Goal: Task Accomplishment & Management: Complete application form

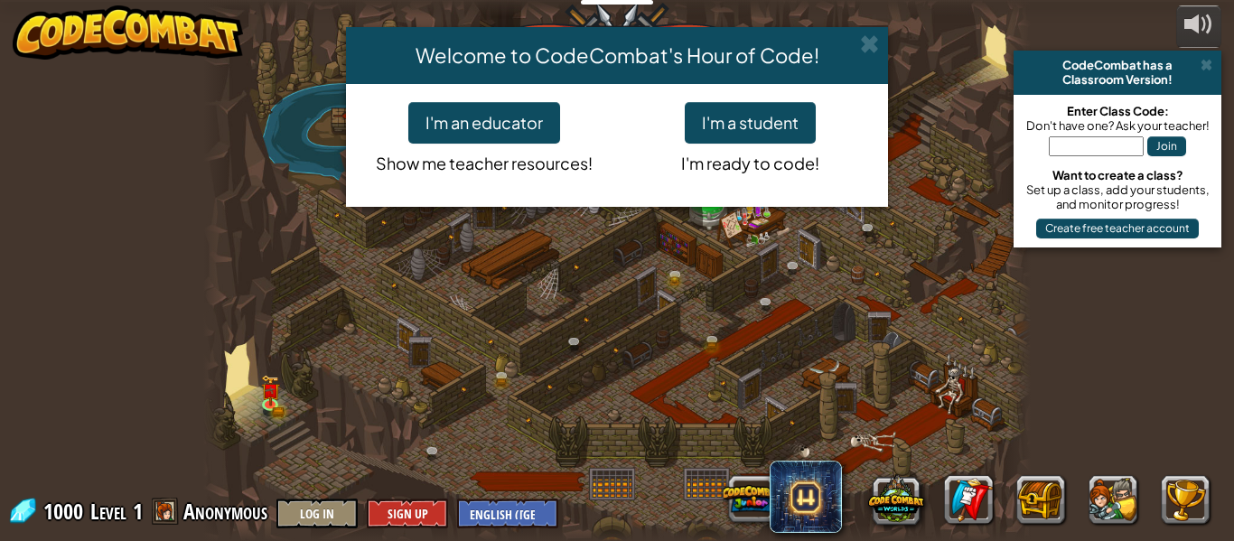
click at [875, 14] on div "Welcome to CodeCombat's Hour of Code! I'm an educator Show me teacher resources…" at bounding box center [617, 270] width 1234 height 541
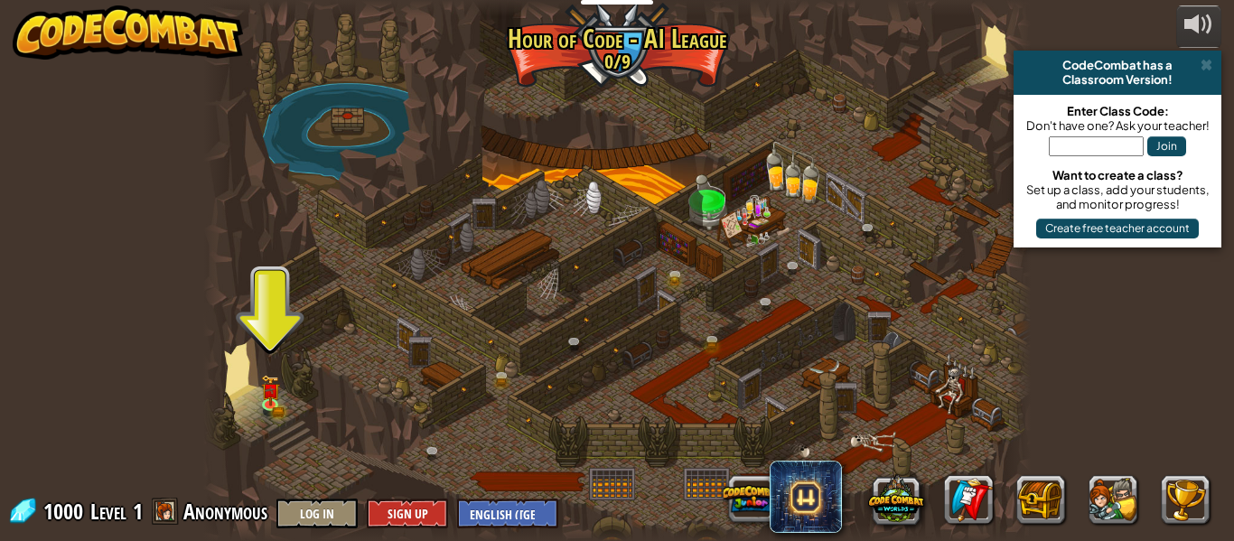
click at [266, 397] on img at bounding box center [269, 391] width 19 height 32
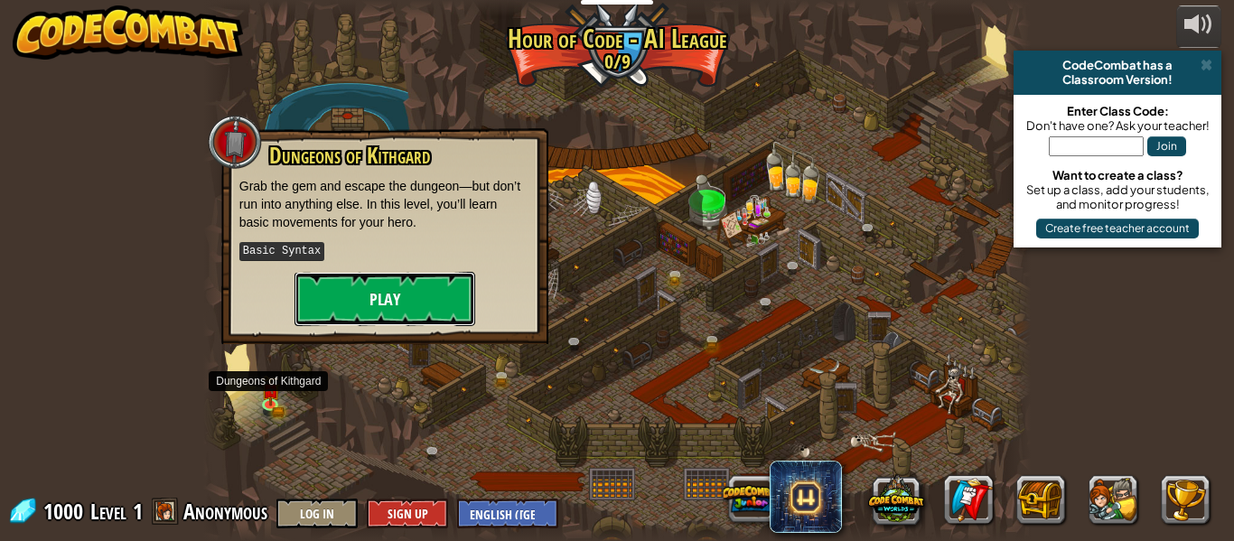
click at [424, 298] on button "Play" at bounding box center [385, 299] width 181 height 54
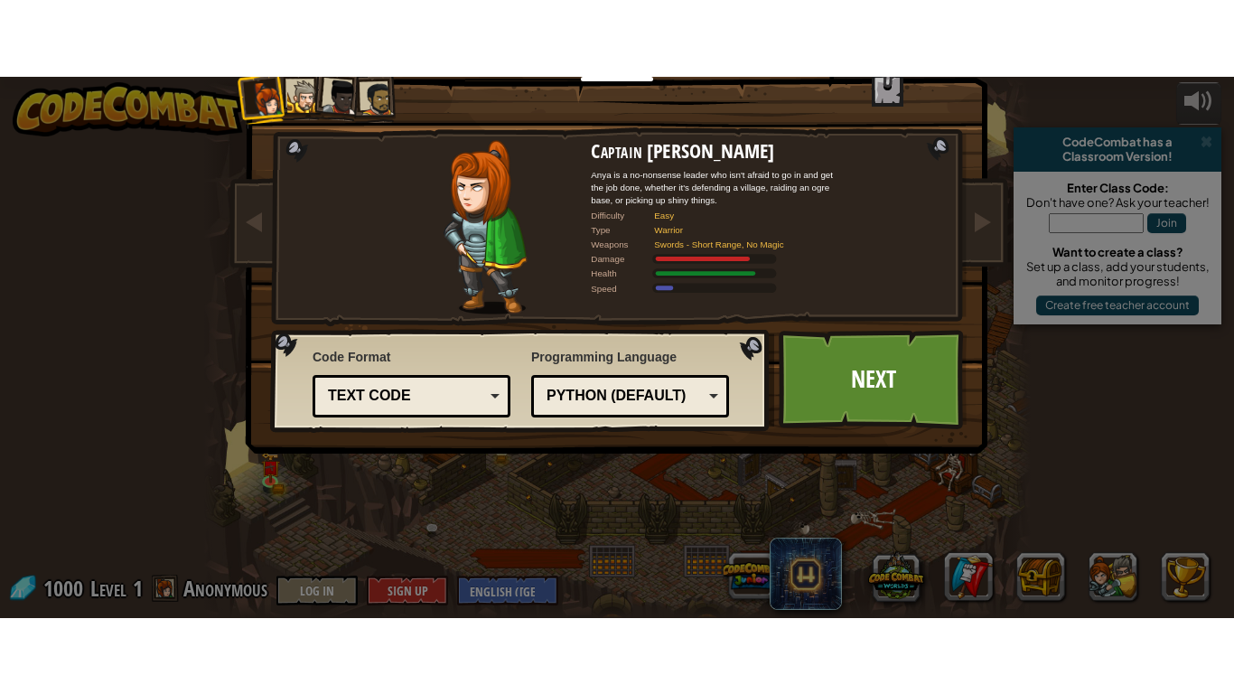
scroll to position [54, 0]
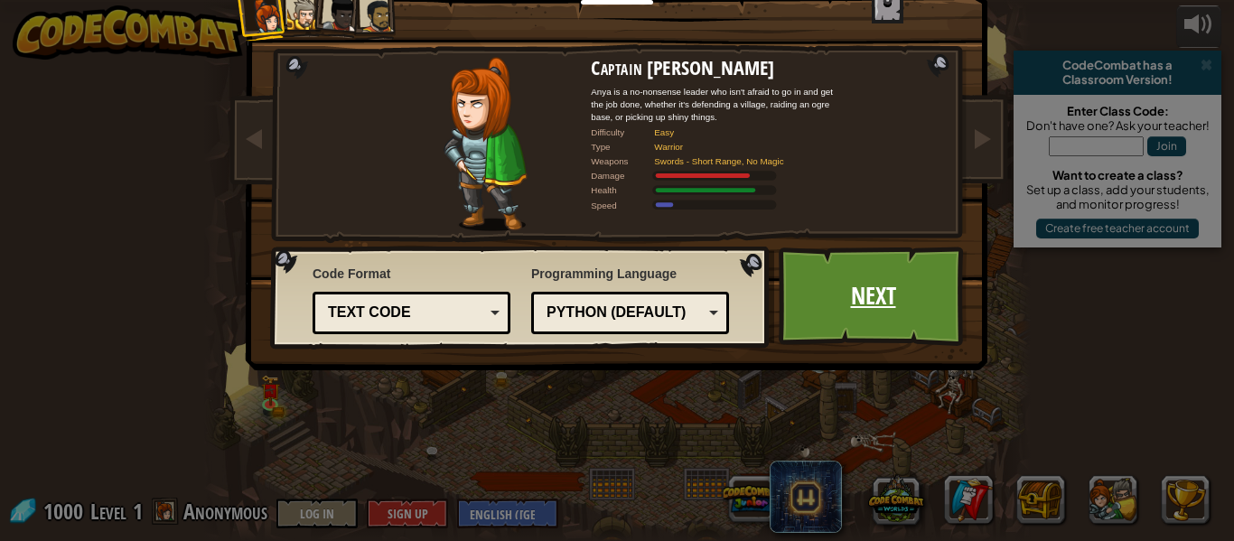
click at [881, 289] on link "Next" at bounding box center [873, 296] width 189 height 99
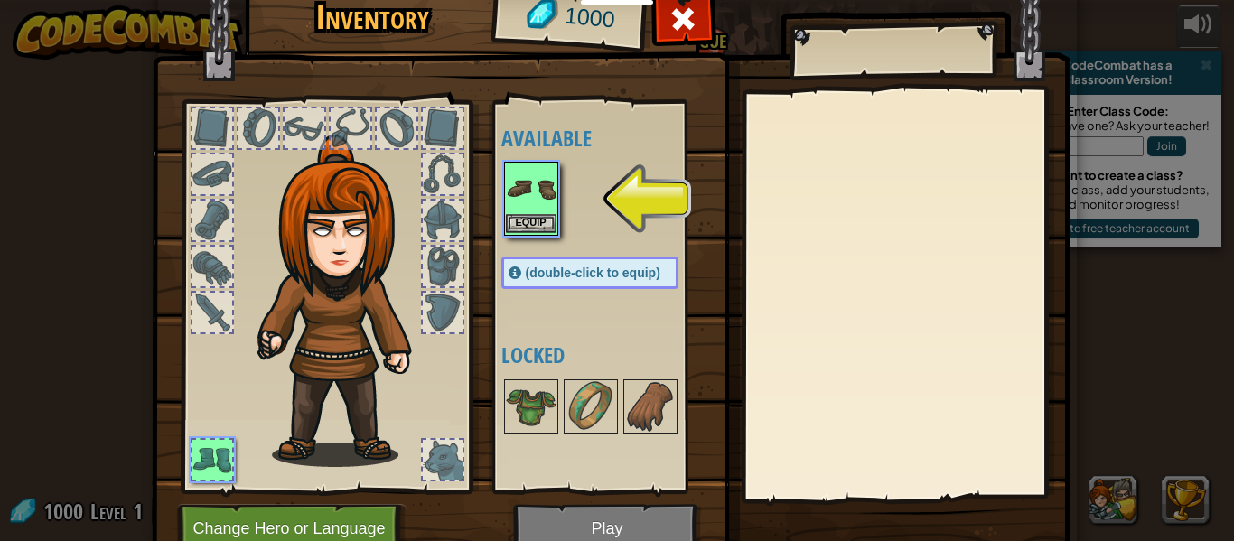
click at [546, 183] on img at bounding box center [531, 189] width 51 height 51
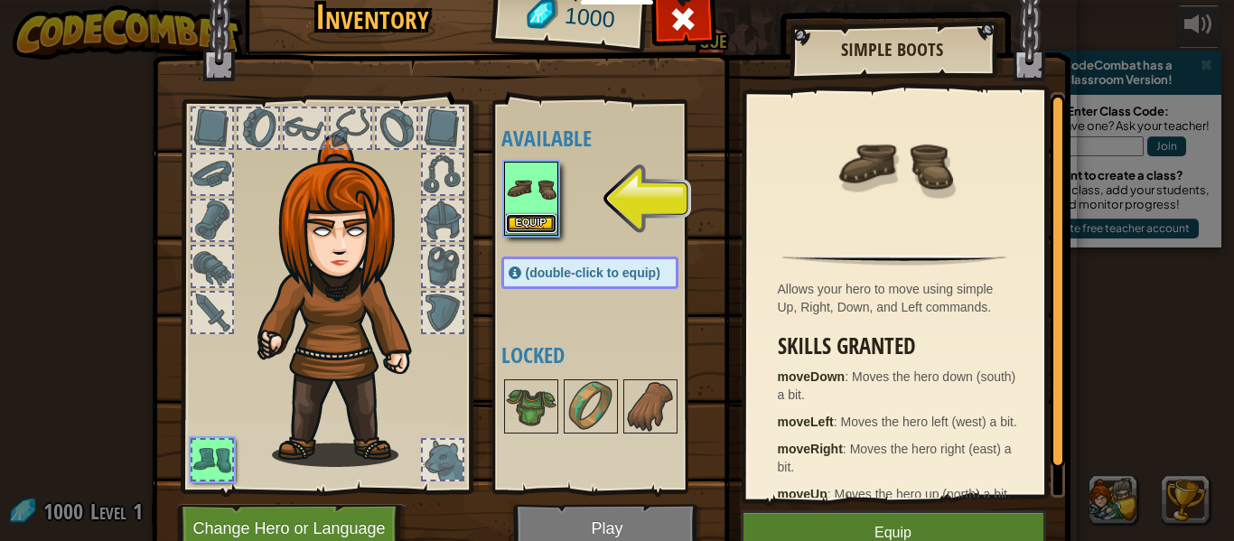
click at [533, 224] on button "Equip" at bounding box center [531, 223] width 51 height 19
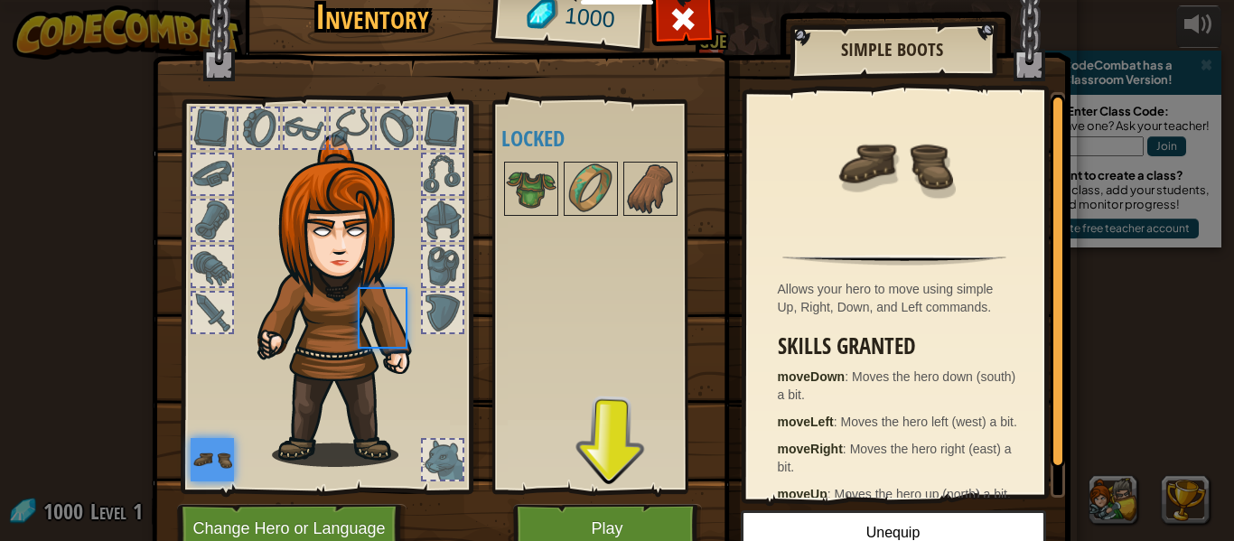
click at [541, 229] on div "Available Equip (double-click to equip) Locked" at bounding box center [608, 296] width 213 height 377
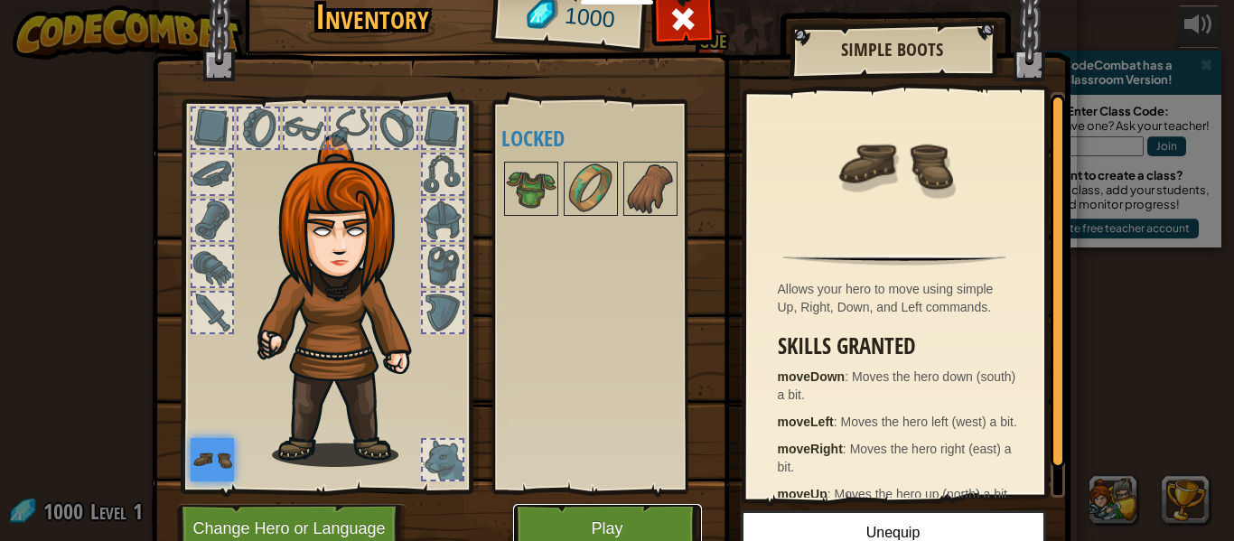
click at [581, 524] on button "Play" at bounding box center [607, 529] width 189 height 50
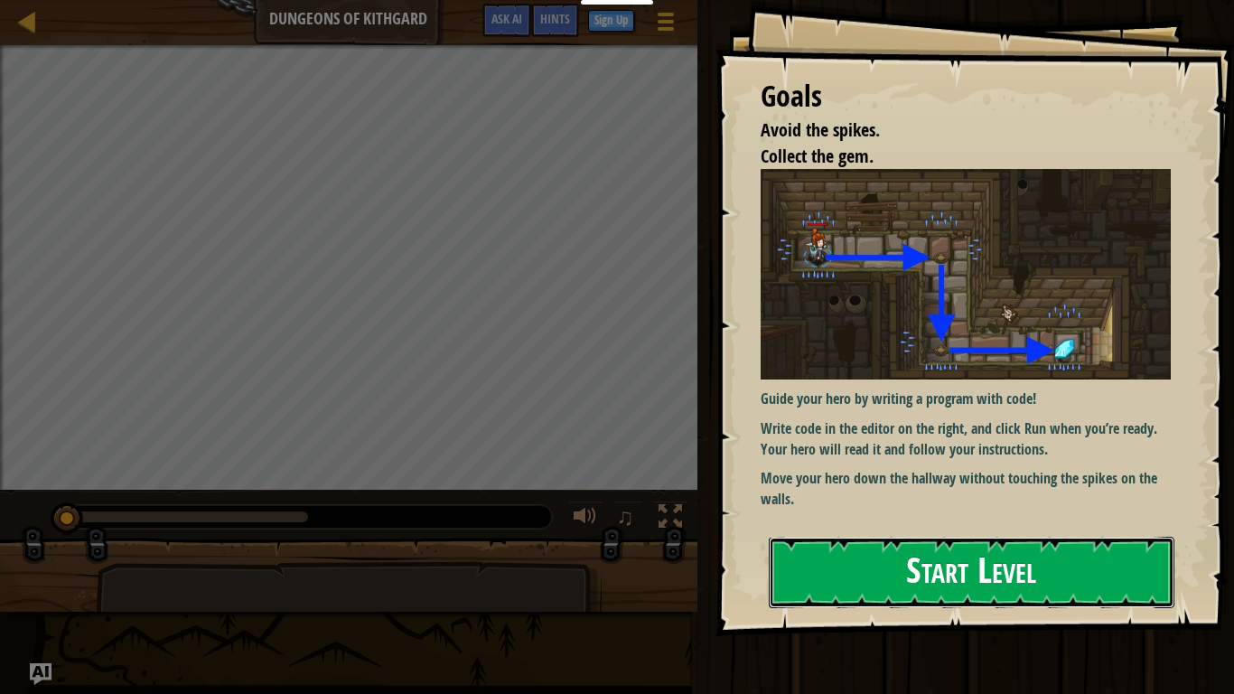
click at [1031, 540] on button "Start Level" at bounding box center [972, 572] width 406 height 71
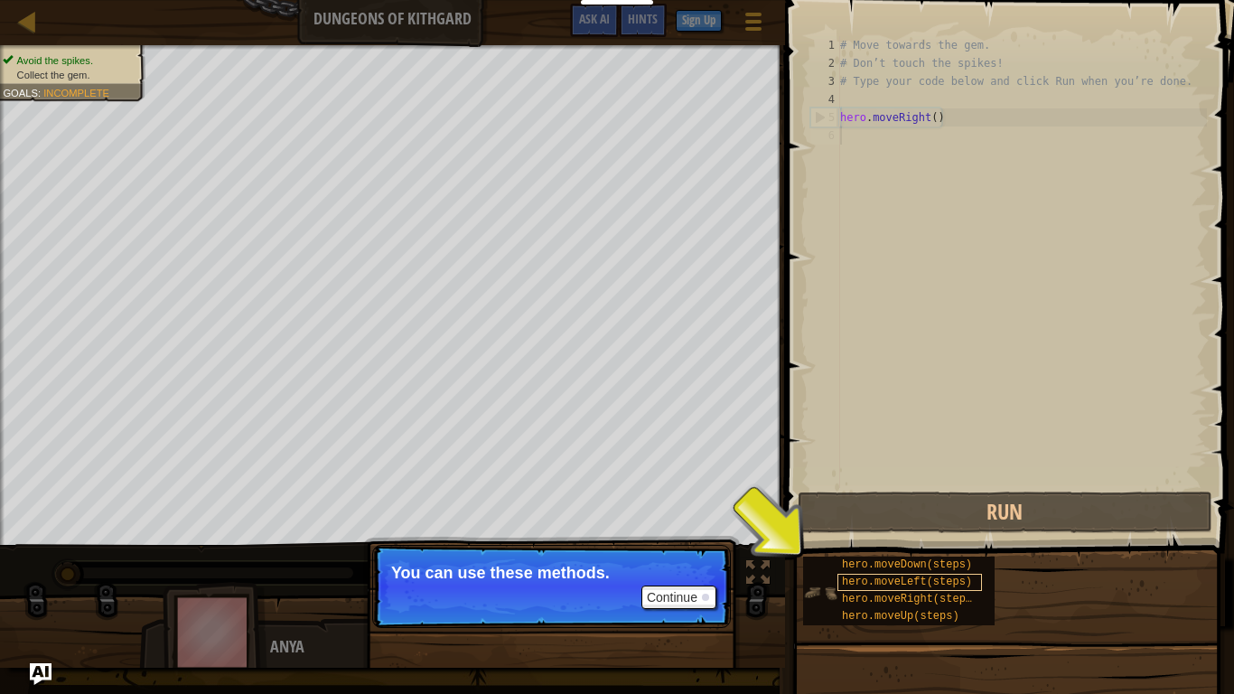
click at [858, 540] on span "hero.moveLeft(steps)" at bounding box center [907, 582] width 130 height 13
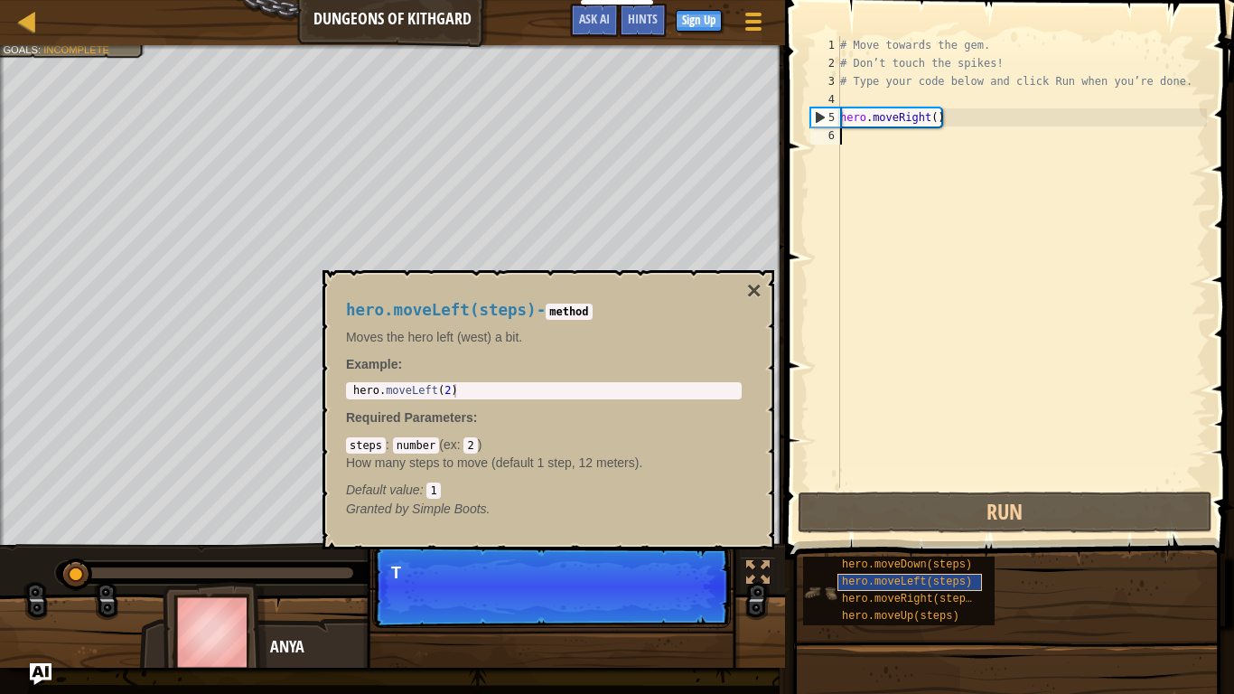
scroll to position [8, 0]
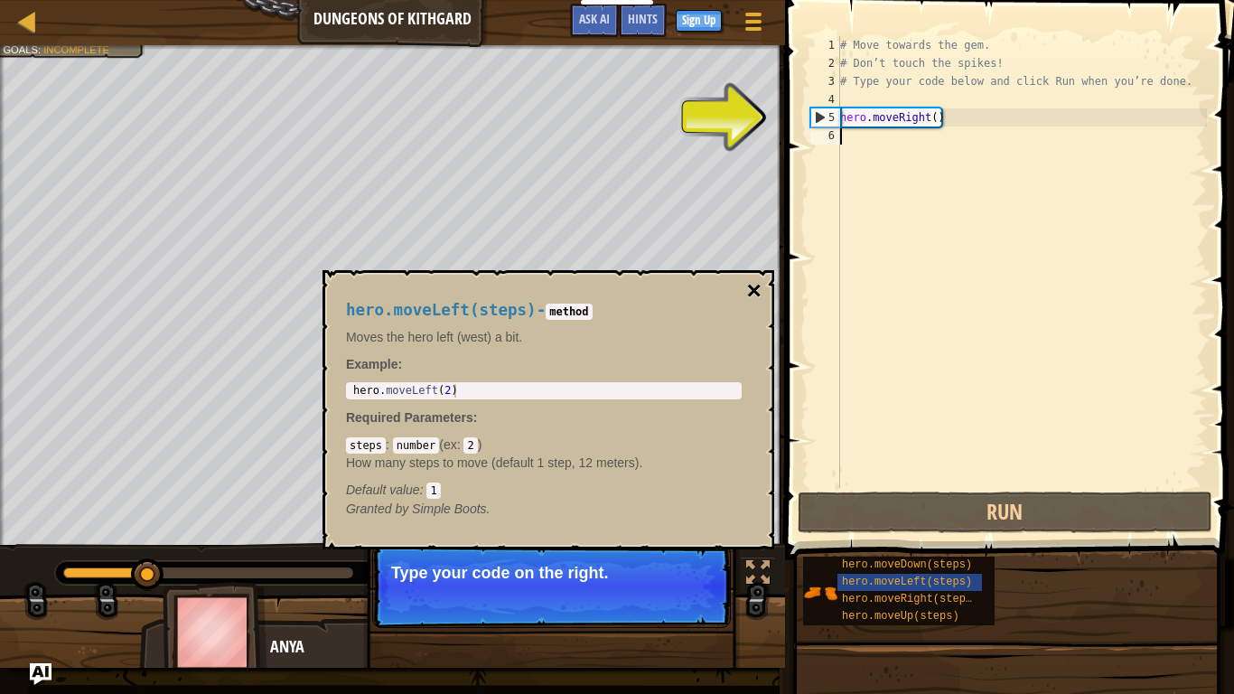
click at [754, 287] on button "×" at bounding box center [754, 290] width 14 height 25
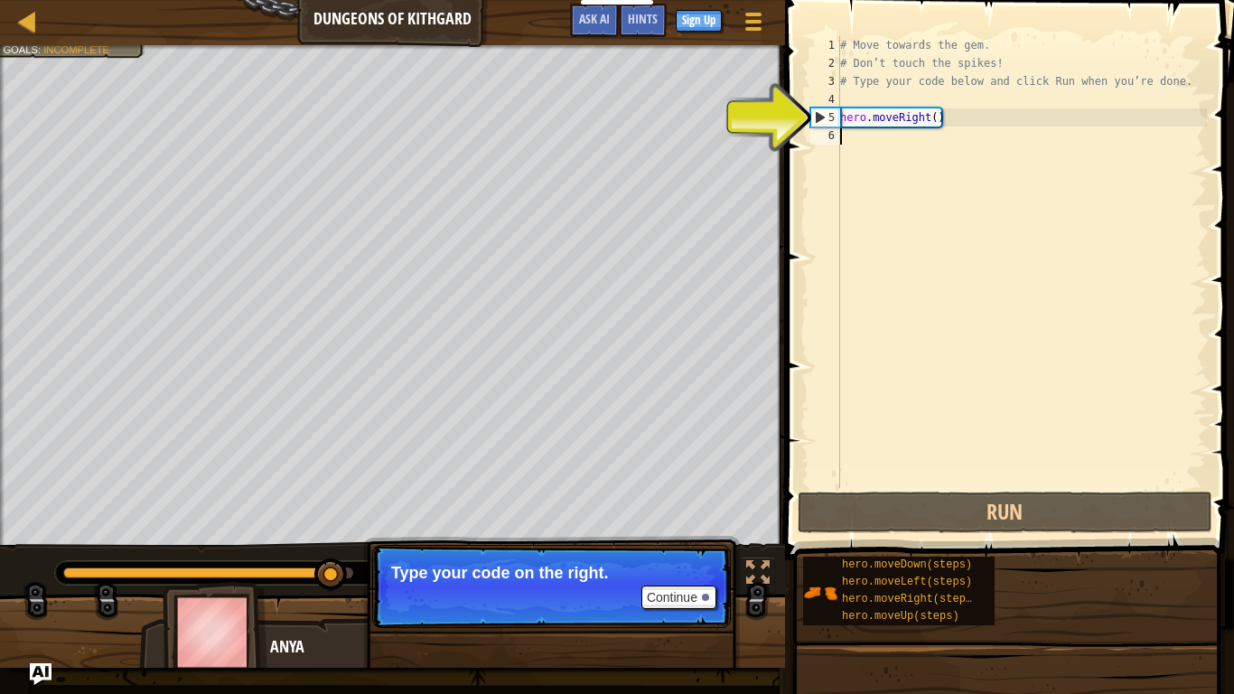
click at [875, 117] on div "# Move towards the gem. # Don’t touch the spikes! # Type your code below and cl…" at bounding box center [1022, 280] width 371 height 488
type textarea "hero.moveRight()"
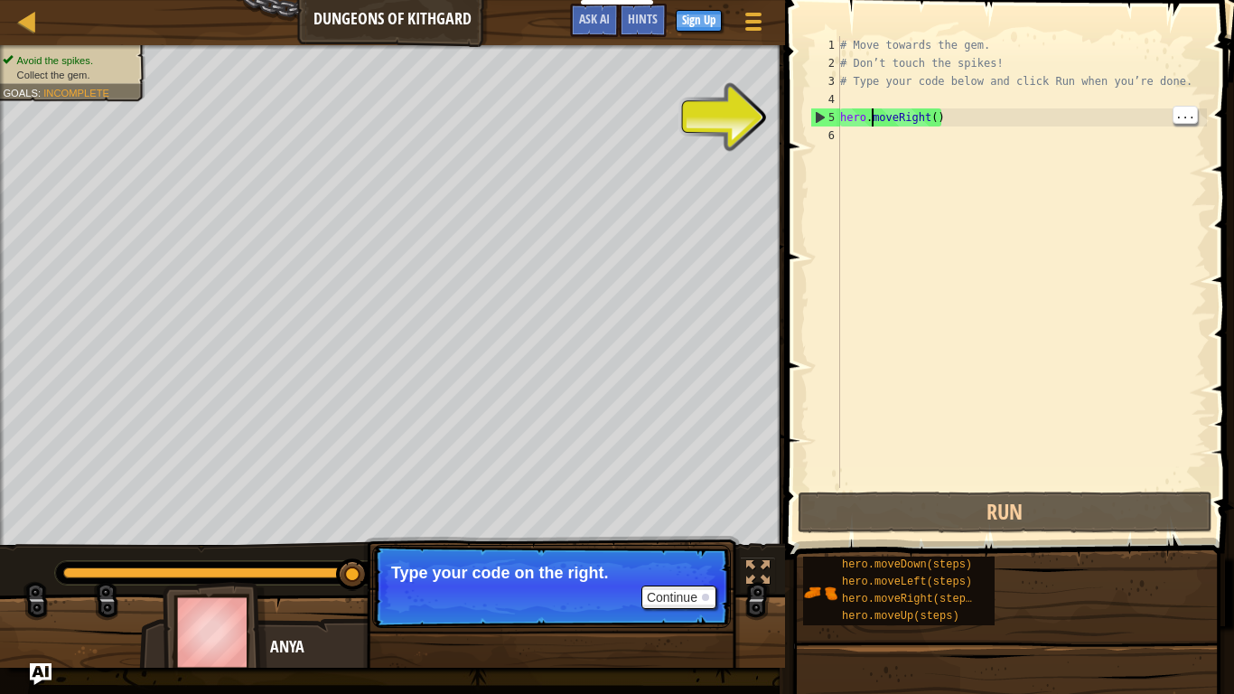
click at [831, 135] on div "6" at bounding box center [826, 136] width 30 height 18
click at [23, 32] on div at bounding box center [27, 21] width 23 height 23
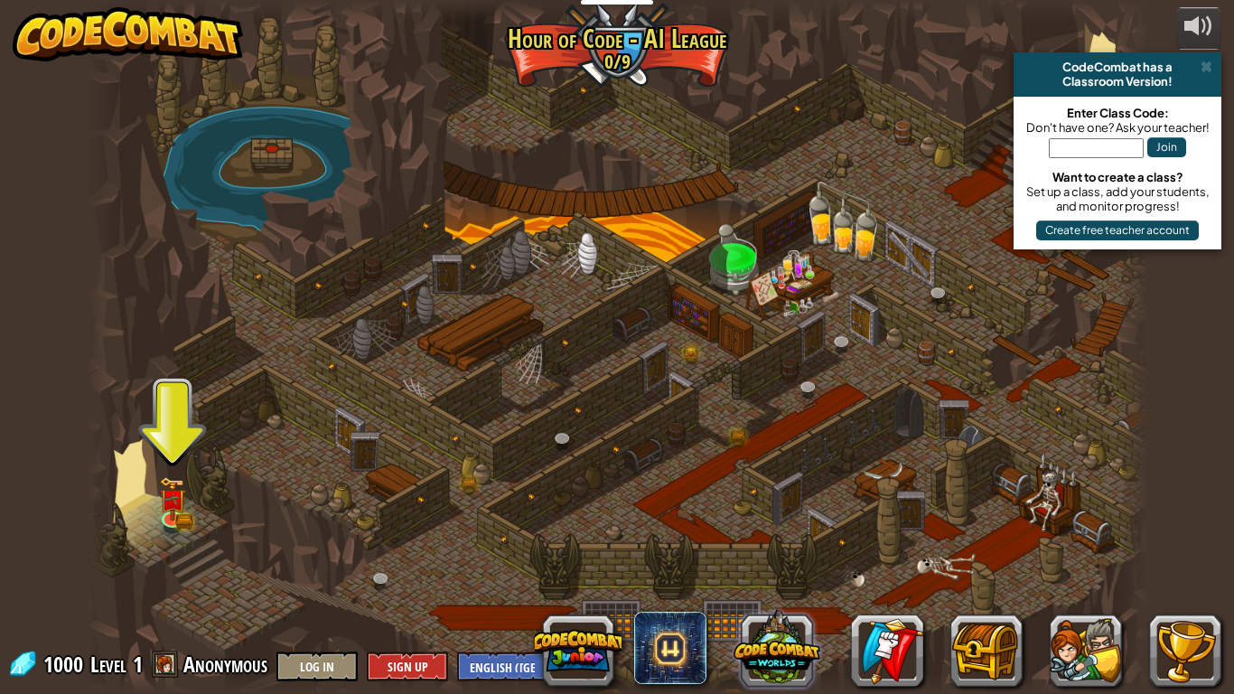
click at [795, 540] on button at bounding box center [777, 648] width 87 height 87
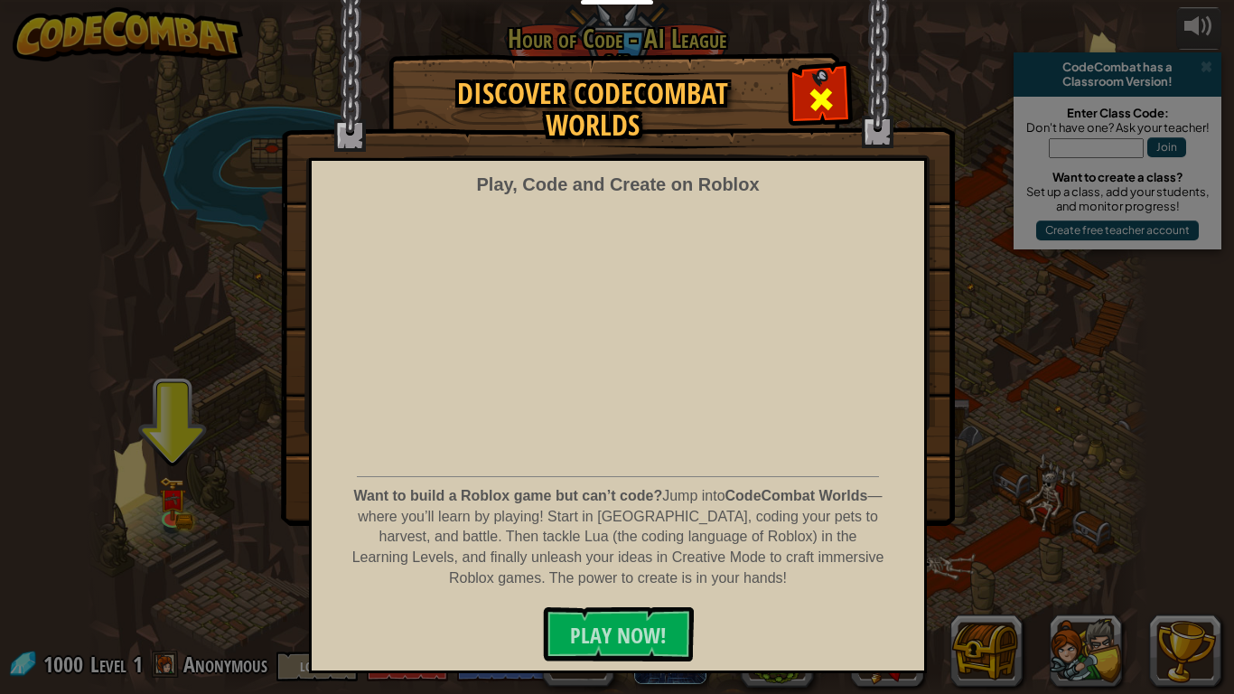
click at [818, 82] on div at bounding box center [821, 97] width 57 height 57
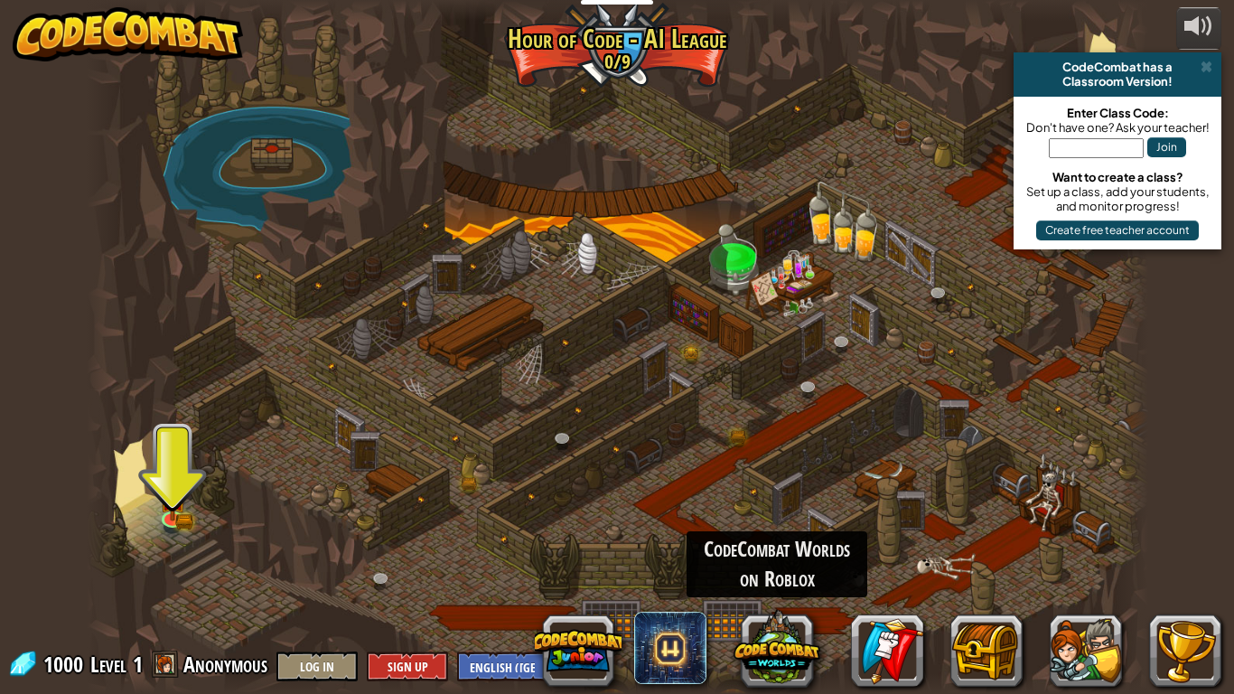
click at [734, 540] on button at bounding box center [777, 648] width 87 height 87
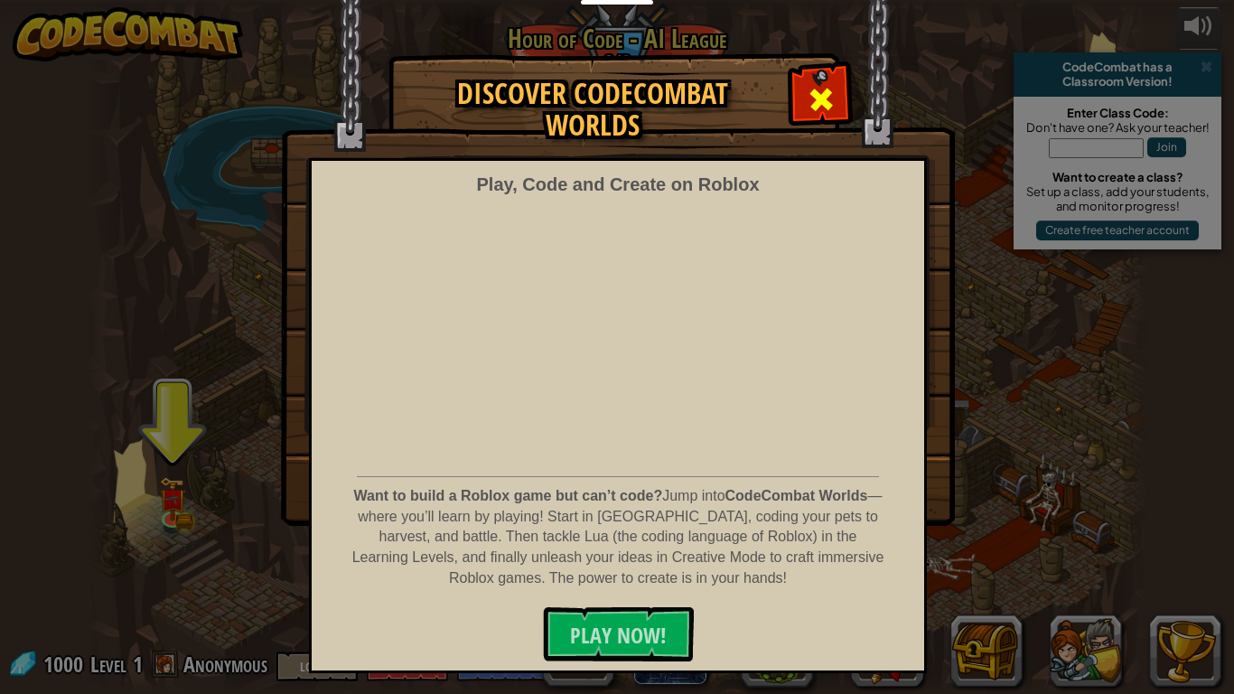
click at [826, 80] on div at bounding box center [821, 97] width 57 height 57
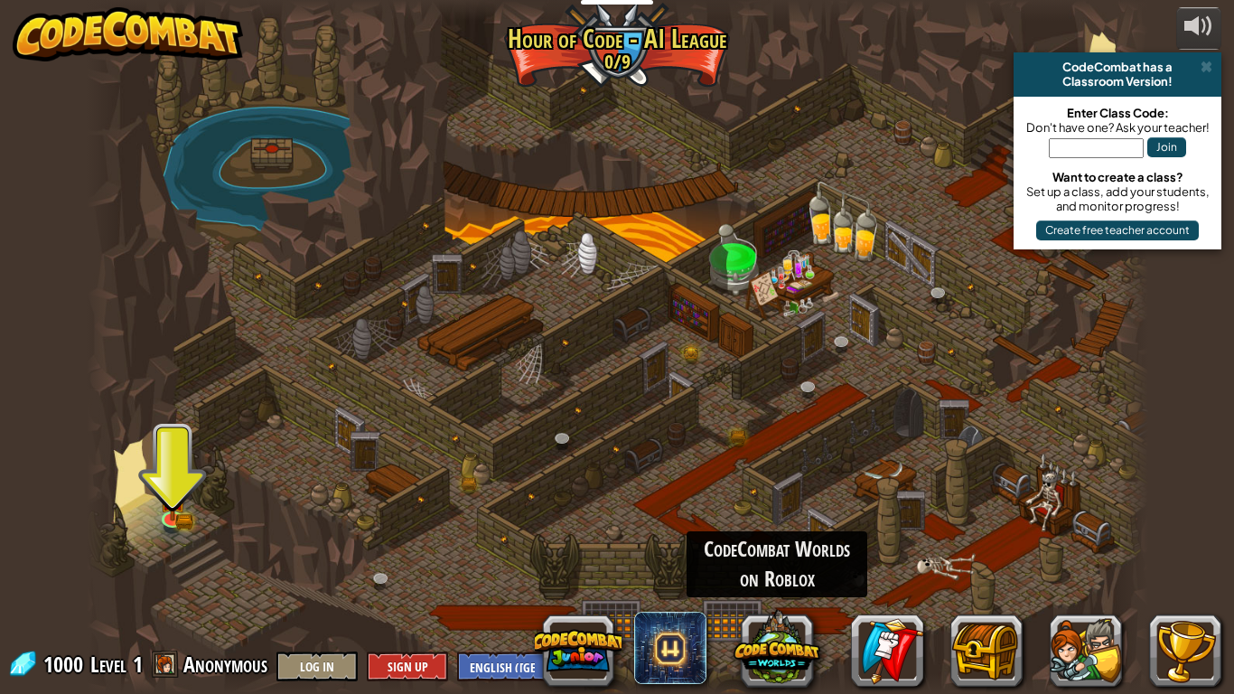
click at [1176, 304] on div "powered by CodeCombat has a Classroom Version! Enter Class Code: Don't have one…" at bounding box center [617, 347] width 1234 height 694
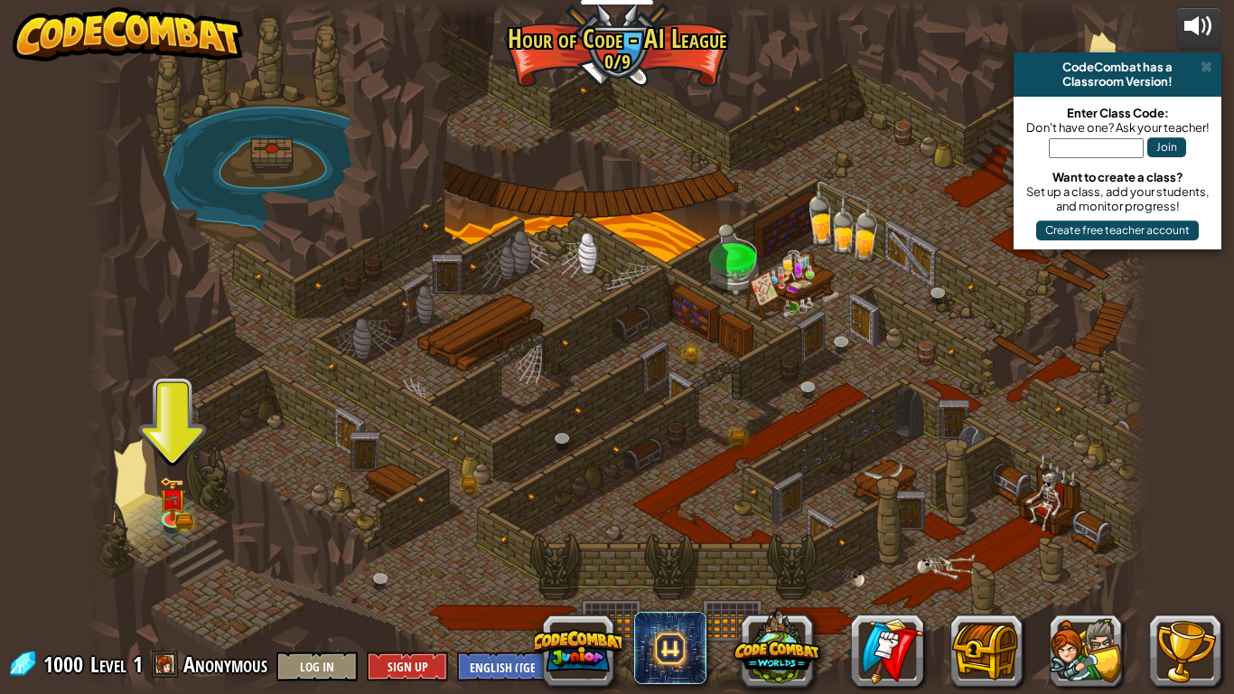
click at [1206, 26] on div at bounding box center [1199, 26] width 29 height 29
click at [1202, 64] on span at bounding box center [1207, 67] width 12 height 14
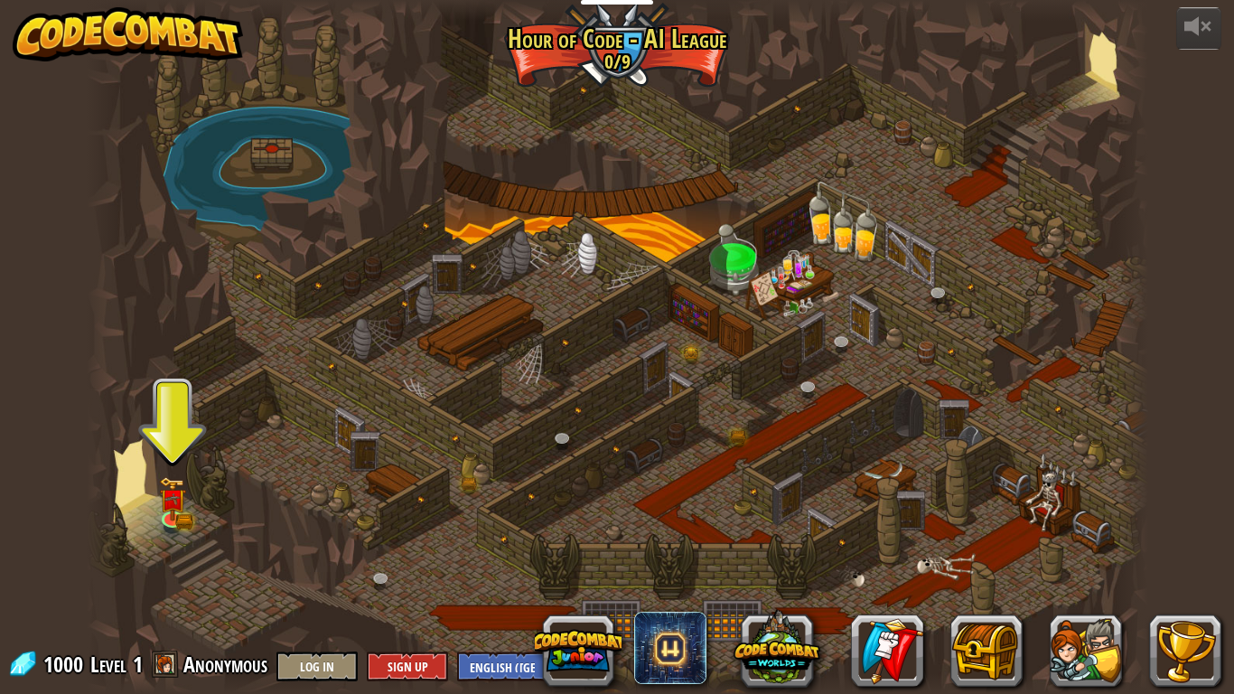
click at [690, 89] on div at bounding box center [618, 347] width 1062 height 694
click at [640, 36] on div at bounding box center [618, 347] width 1062 height 694
click at [339, 540] on button "Log In" at bounding box center [317, 667] width 81 height 30
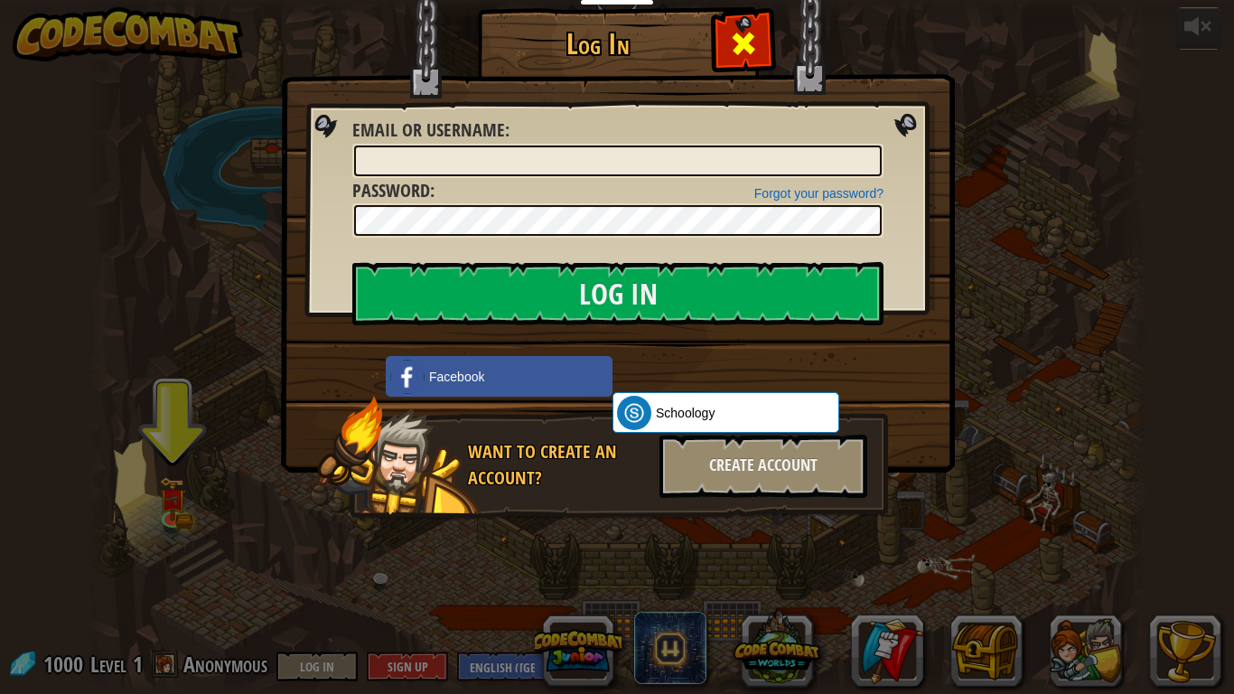
click at [734, 47] on span at bounding box center [743, 43] width 29 height 29
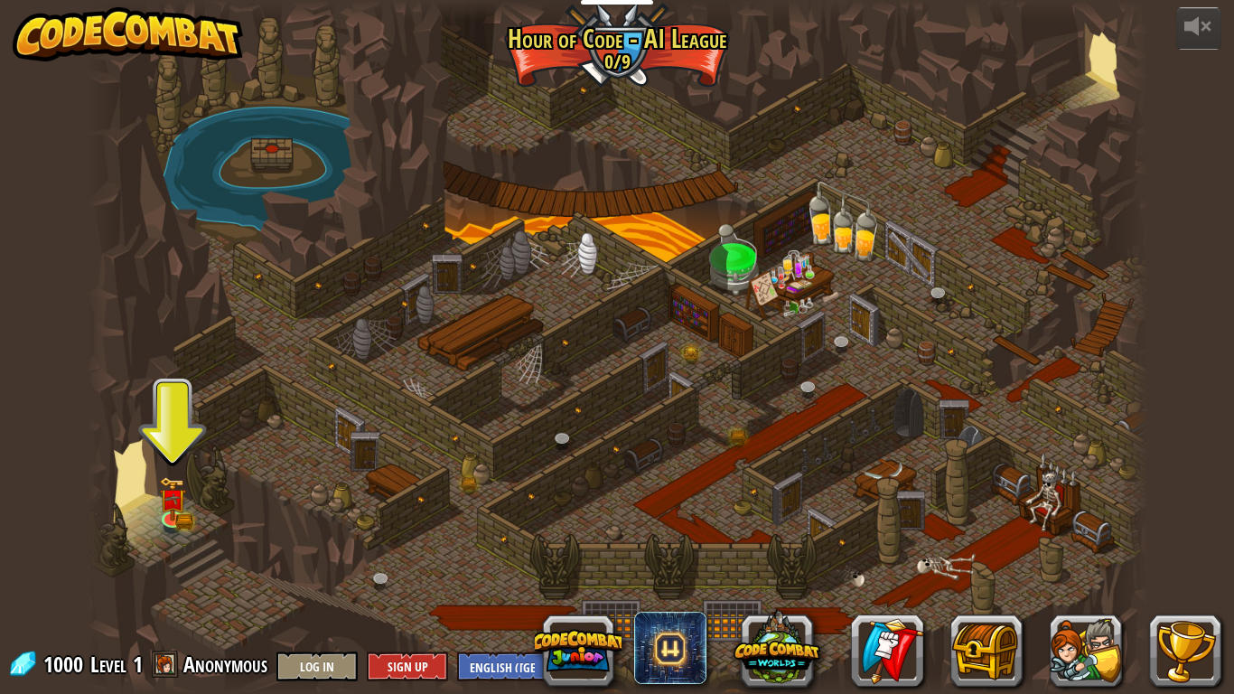
click at [95, 540] on div at bounding box center [103, 347] width 32 height 694
click at [489, 540] on select "English ([GEOGRAPHIC_DATA]) English ([GEOGRAPHIC_DATA]) 简体中文 繁體中文 русский españ…" at bounding box center [507, 667] width 101 height 30
click at [402, 540] on div at bounding box center [618, 347] width 1062 height 694
click at [393, 540] on div at bounding box center [618, 683] width 1062 height 21
click at [411, 540] on button "Sign Up" at bounding box center [407, 667] width 81 height 30
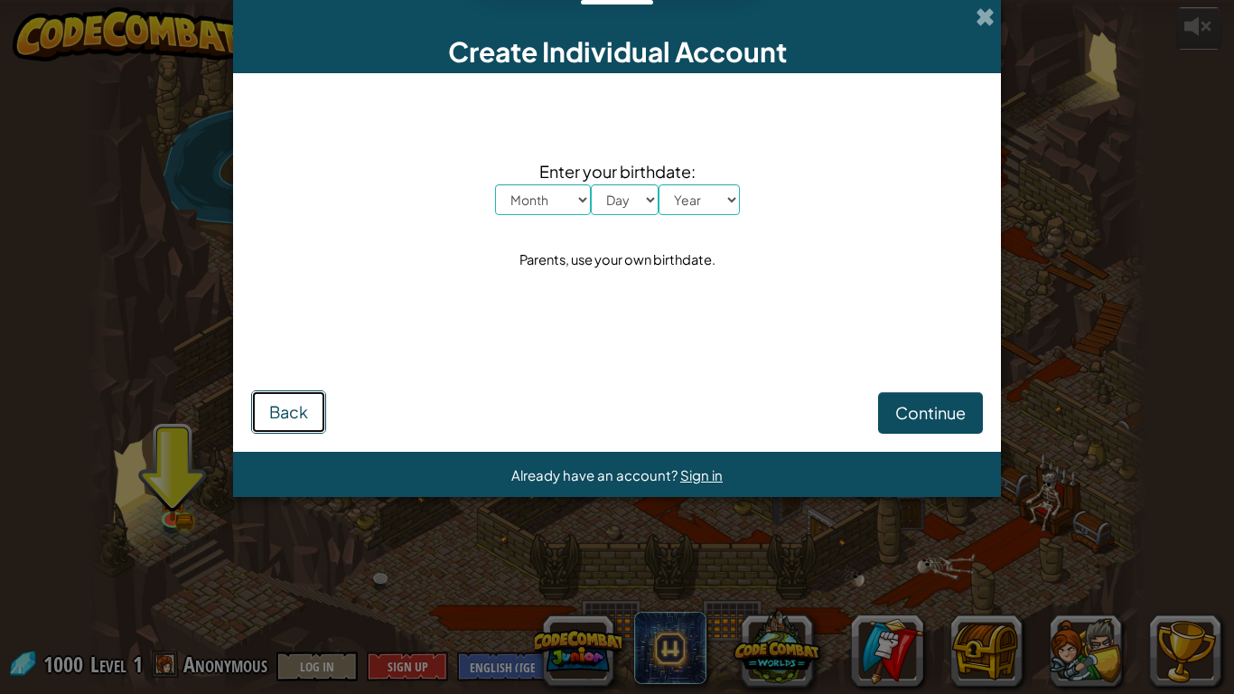
click at [307, 416] on span "Back" at bounding box center [288, 411] width 39 height 21
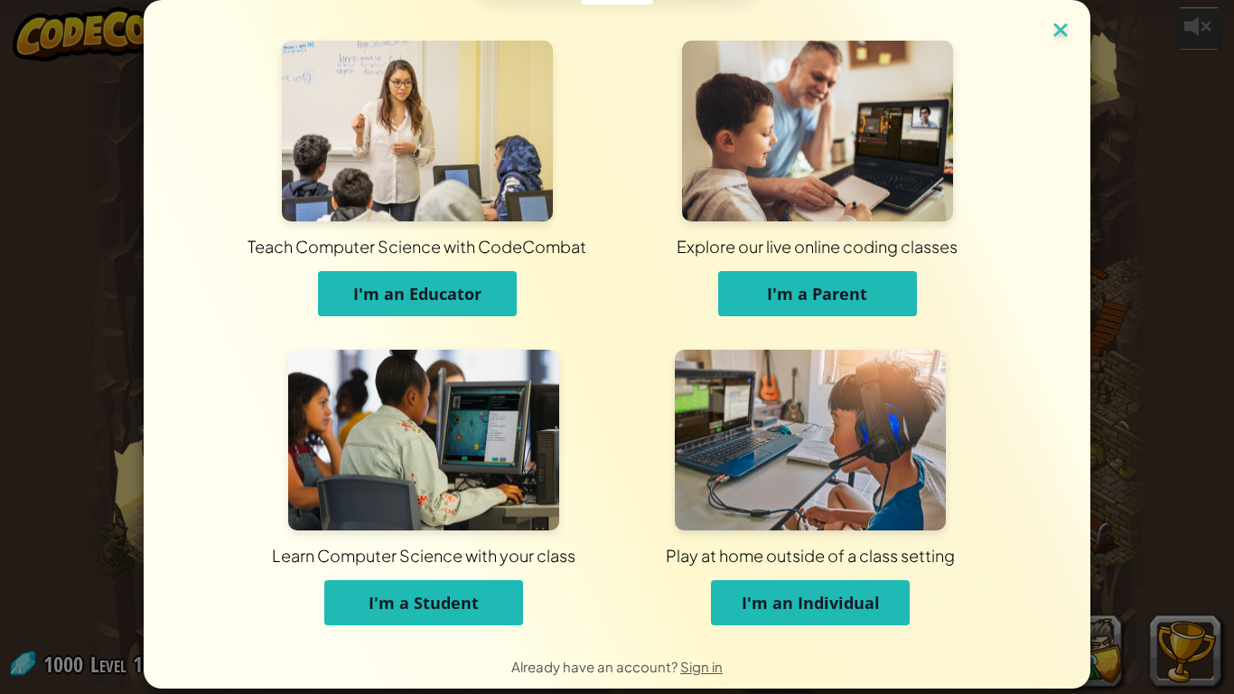
click at [1061, 27] on img at bounding box center [1060, 31] width 23 height 27
